Goal: Task Accomplishment & Management: Use online tool/utility

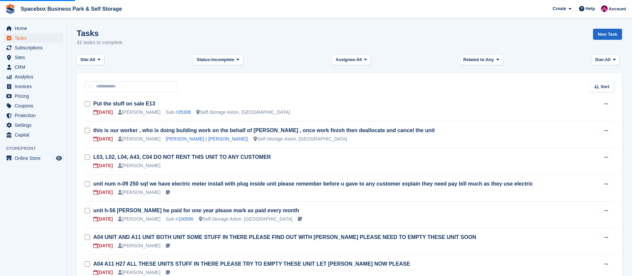
scroll to position [362, 0]
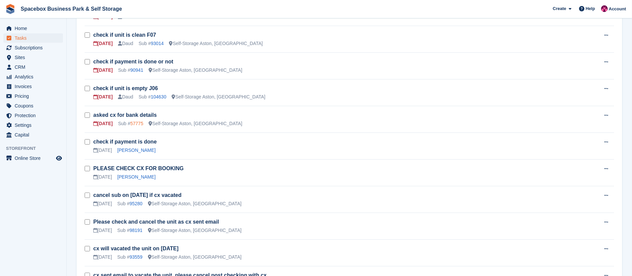
click at [134, 122] on link "57775" at bounding box center [136, 123] width 13 height 5
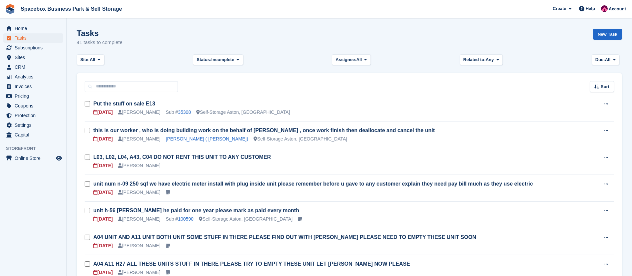
scroll to position [362, 0]
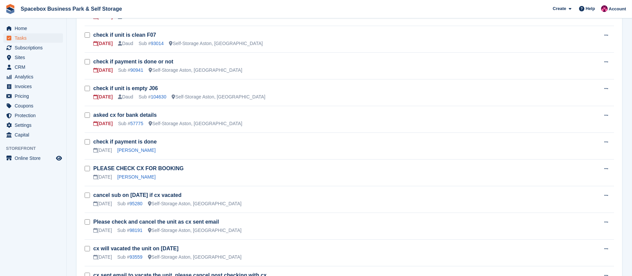
click at [159, 93] on div "check if unit is empty J06 [DATE] Daud Sub # 104630 Self-Storage [GEOGRAPHIC_DA…" at bounding box center [345, 93] width 505 height 16
click at [161, 100] on td "check if unit is empty J06 [DATE] Daud Sub # 104630 Self-Storage [GEOGRAPHIC_DA…" at bounding box center [345, 92] width 505 height 27
click at [161, 98] on link "104630" at bounding box center [159, 96] width 16 height 5
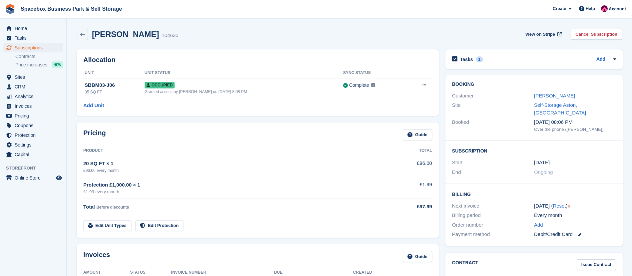
click at [471, 59] on div "Tasks 1" at bounding box center [467, 59] width 31 height 9
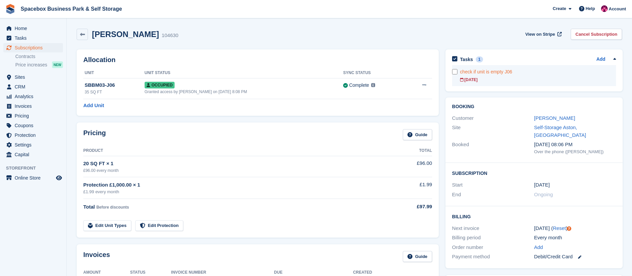
click at [497, 79] on div "[DATE]" at bounding box center [538, 80] width 156 height 6
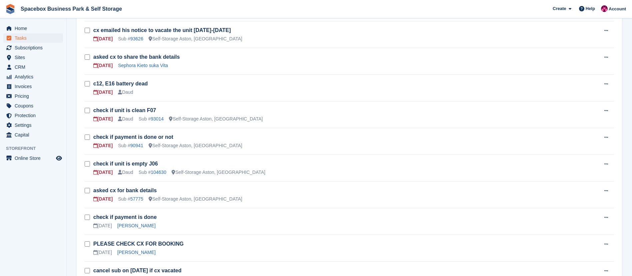
scroll to position [286, 0]
click at [133, 147] on link "90941" at bounding box center [136, 145] width 13 height 5
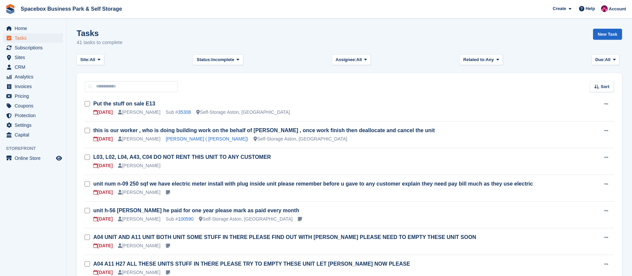
scroll to position [286, 0]
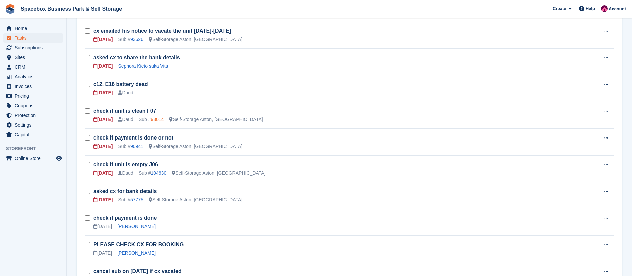
click at [154, 117] on link "93014" at bounding box center [157, 119] width 13 height 5
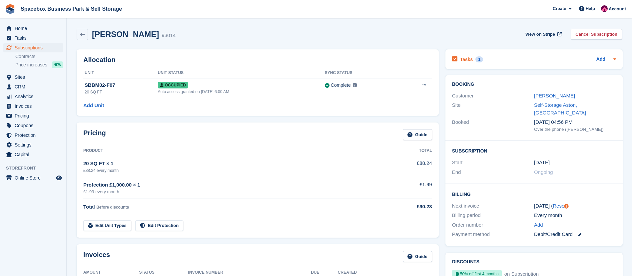
click at [473, 61] on div "Tasks 1" at bounding box center [467, 59] width 31 height 9
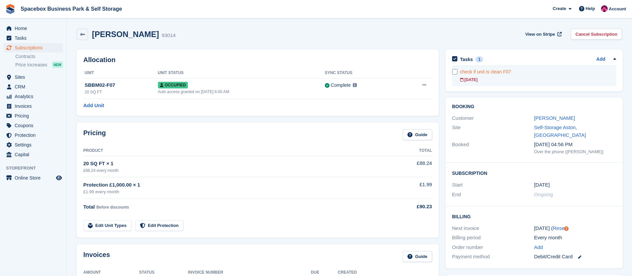
click at [495, 74] on div "check if unit is clean F07" at bounding box center [538, 71] width 156 height 7
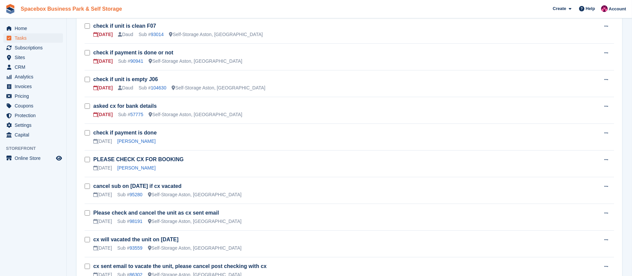
scroll to position [372, 0]
